Goal: Transaction & Acquisition: Purchase product/service

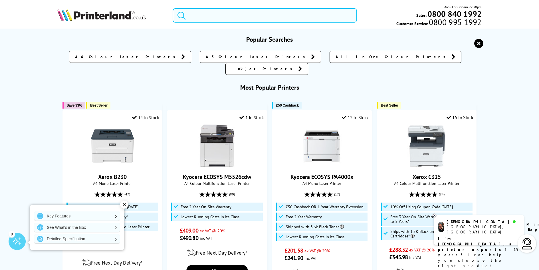
click at [209, 16] on input "search" at bounding box center [265, 15] width 184 height 14
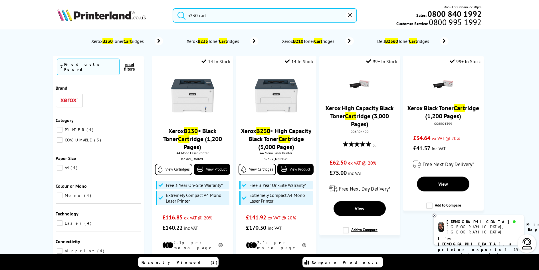
type input "b230 cart"
click at [218, 44] on link "Xerox B235 Toner Cart ridges" at bounding box center [222, 41] width 72 height 8
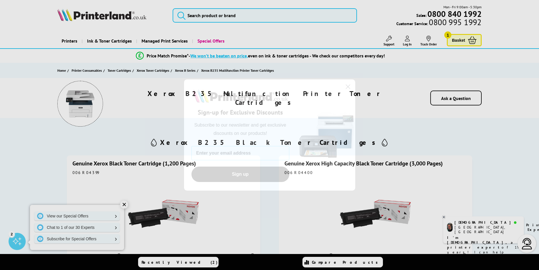
click at [349, 86] on icon "Close dialog" at bounding box center [348, 87] width 4 height 4
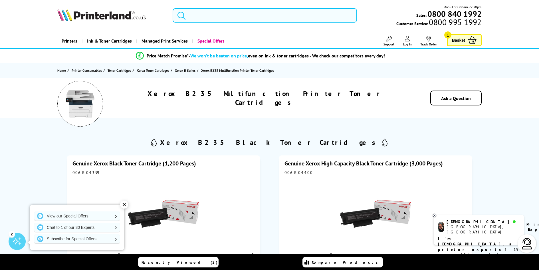
click at [212, 14] on input "search" at bounding box center [265, 15] width 184 height 14
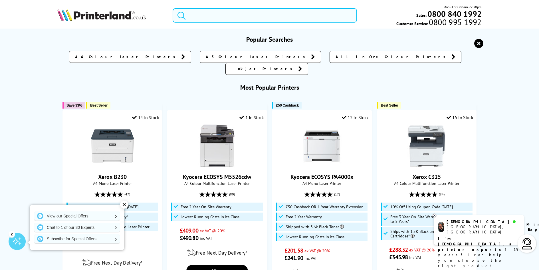
paste input "1 X (006R04399) Xerox Black Toner Cartridge"
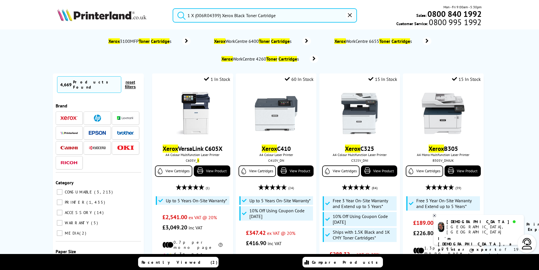
type input "1 X (006R04399) Xerox Black Toner Cartridge"
click at [173, 8] on button "submit" at bounding box center [180, 14] width 14 height 13
click at [307, 12] on input "1 X (006R04399) Xerox Black Toner Cartridge" at bounding box center [265, 15] width 184 height 14
click at [173, 8] on button "submit" at bounding box center [180, 14] width 14 height 13
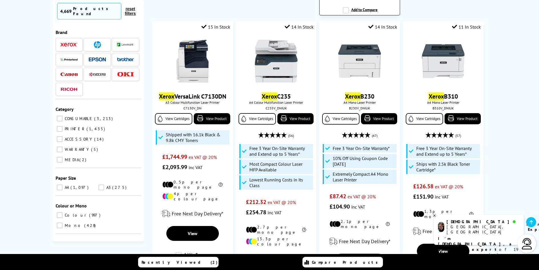
scroll to position [342, 0]
